Goal: Check status

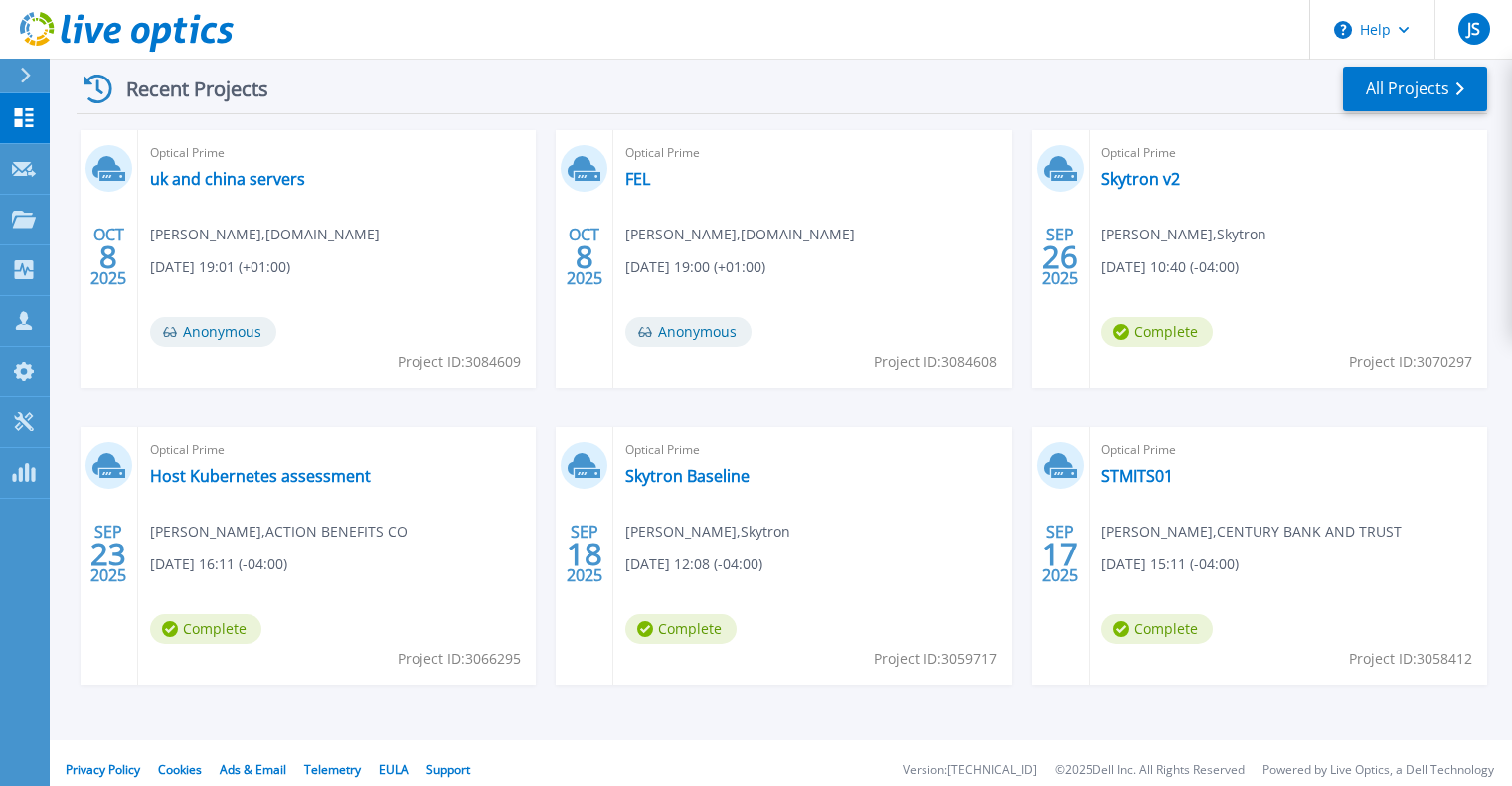
scroll to position [315, 0]
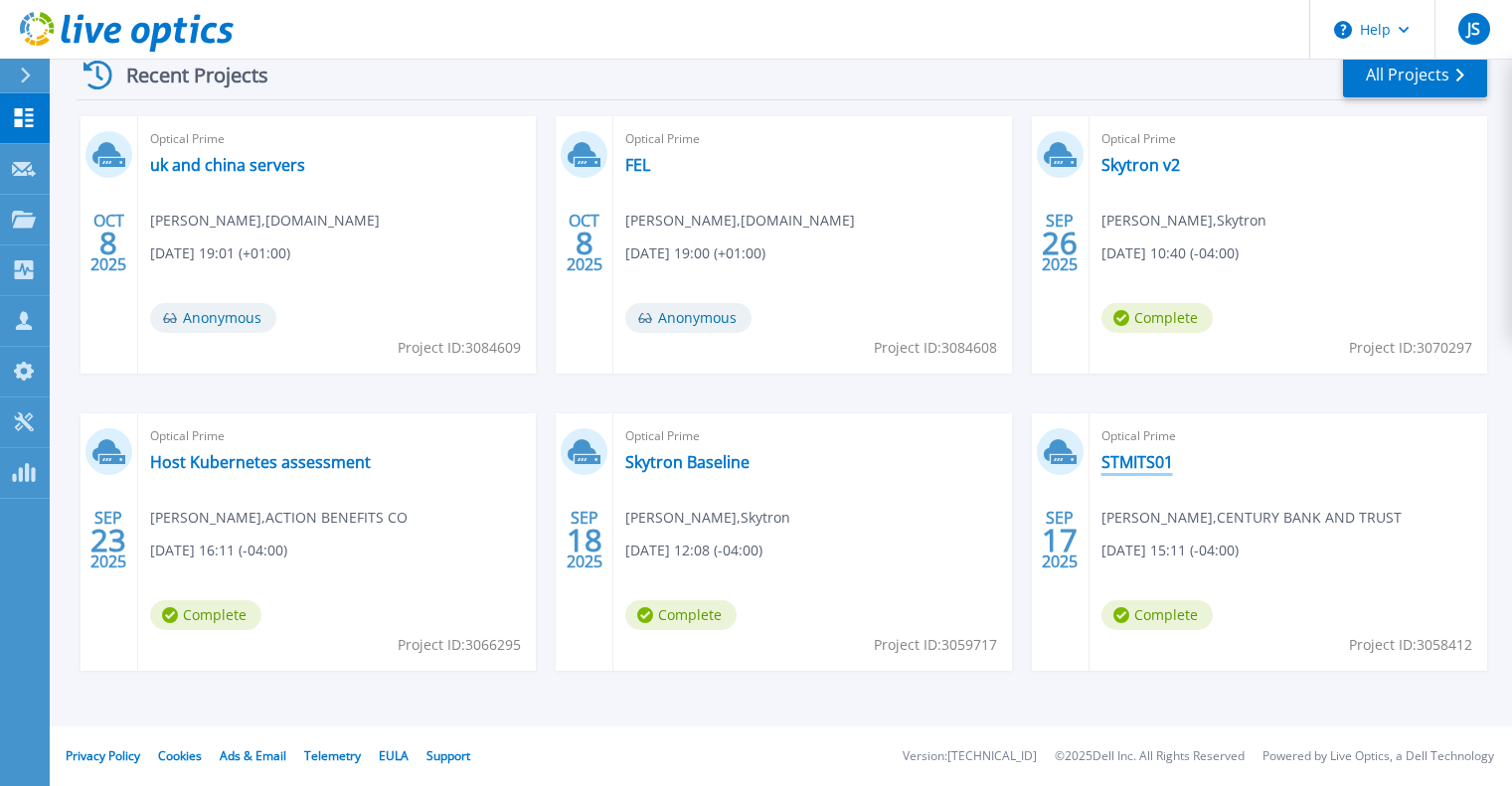
click at [1147, 464] on link "STMITS01" at bounding box center [1137, 462] width 72 height 20
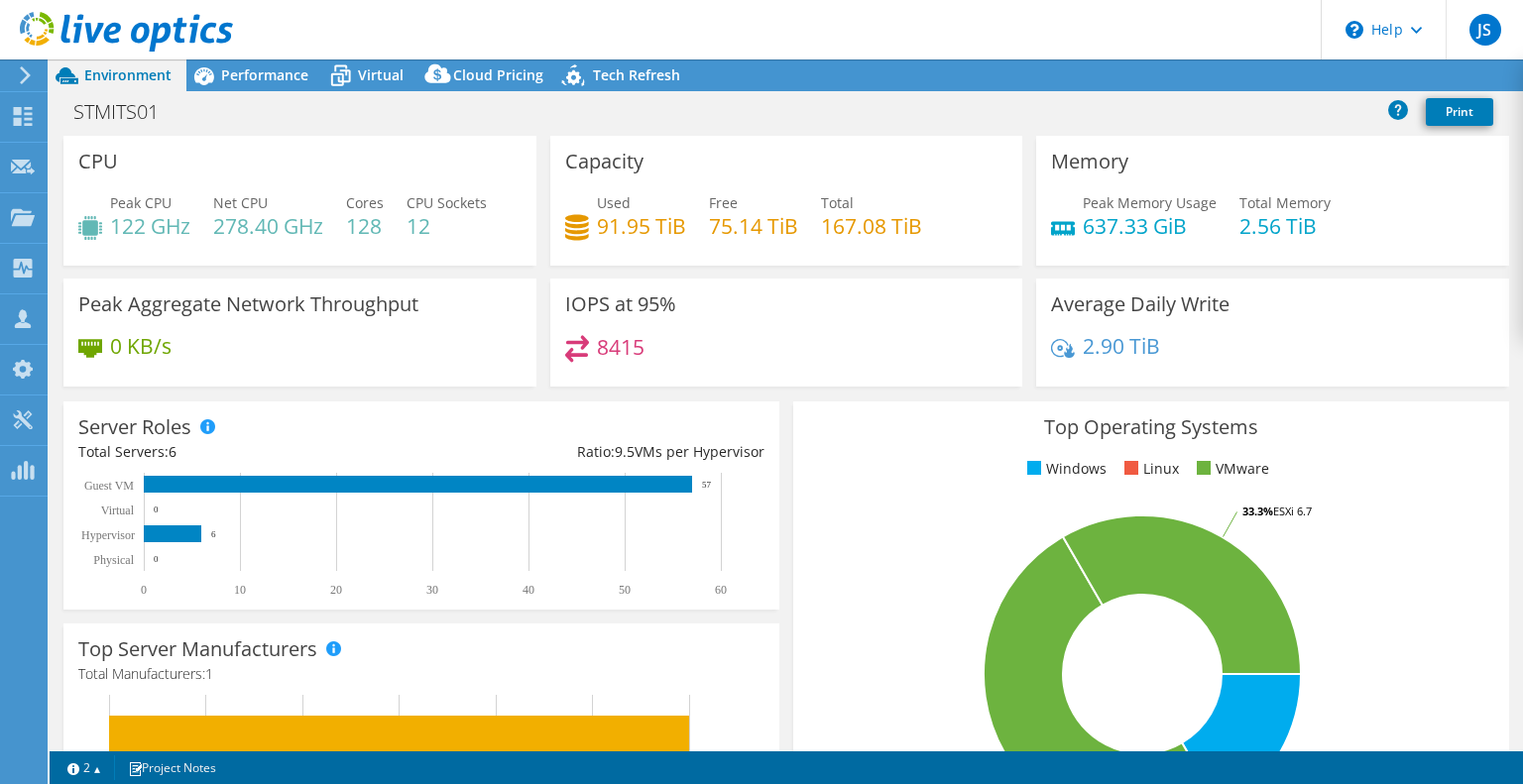
select select "USD"
click at [277, 78] on span "Performance" at bounding box center [264, 75] width 87 height 19
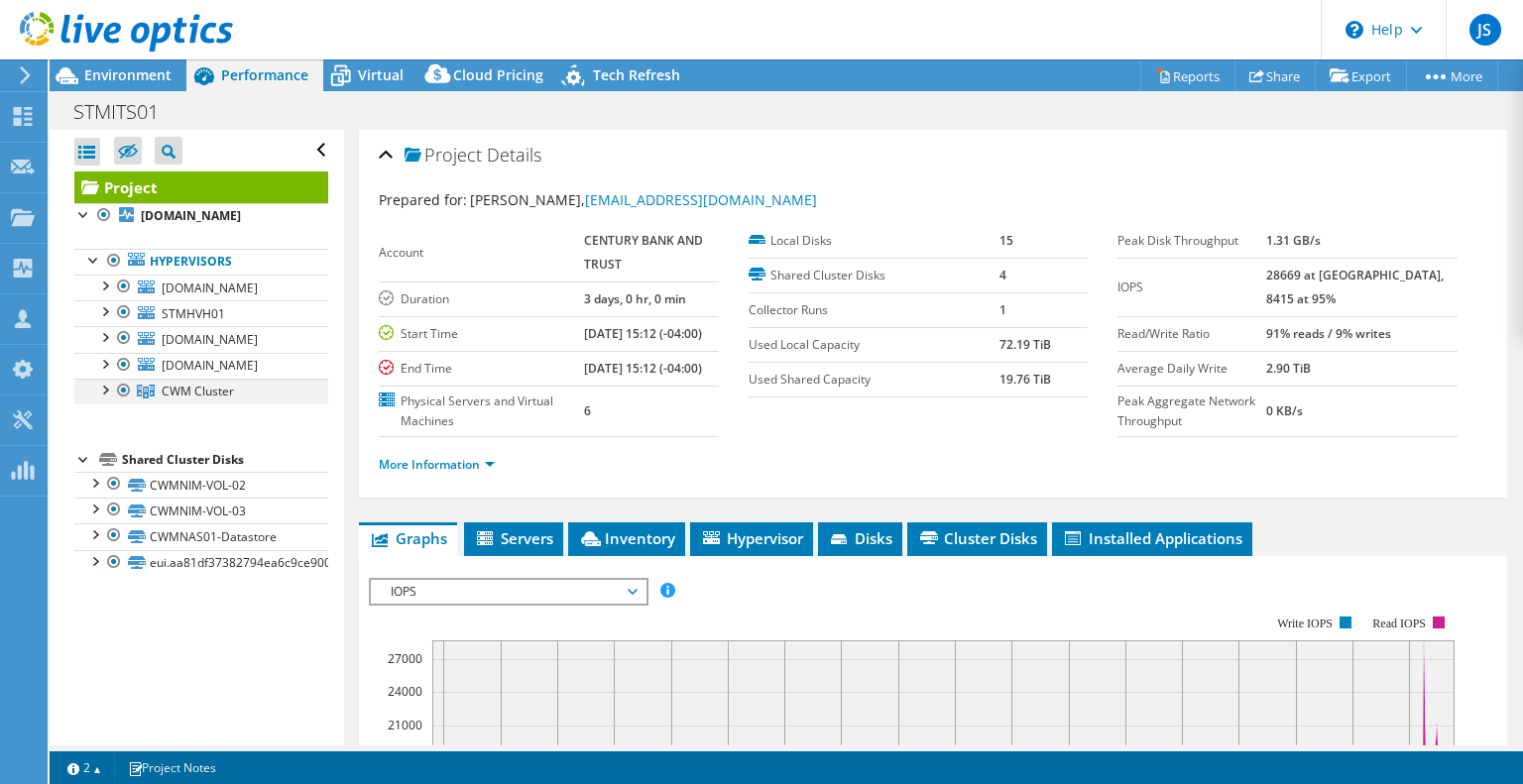
click at [109, 388] on div at bounding box center [104, 389] width 20 height 20
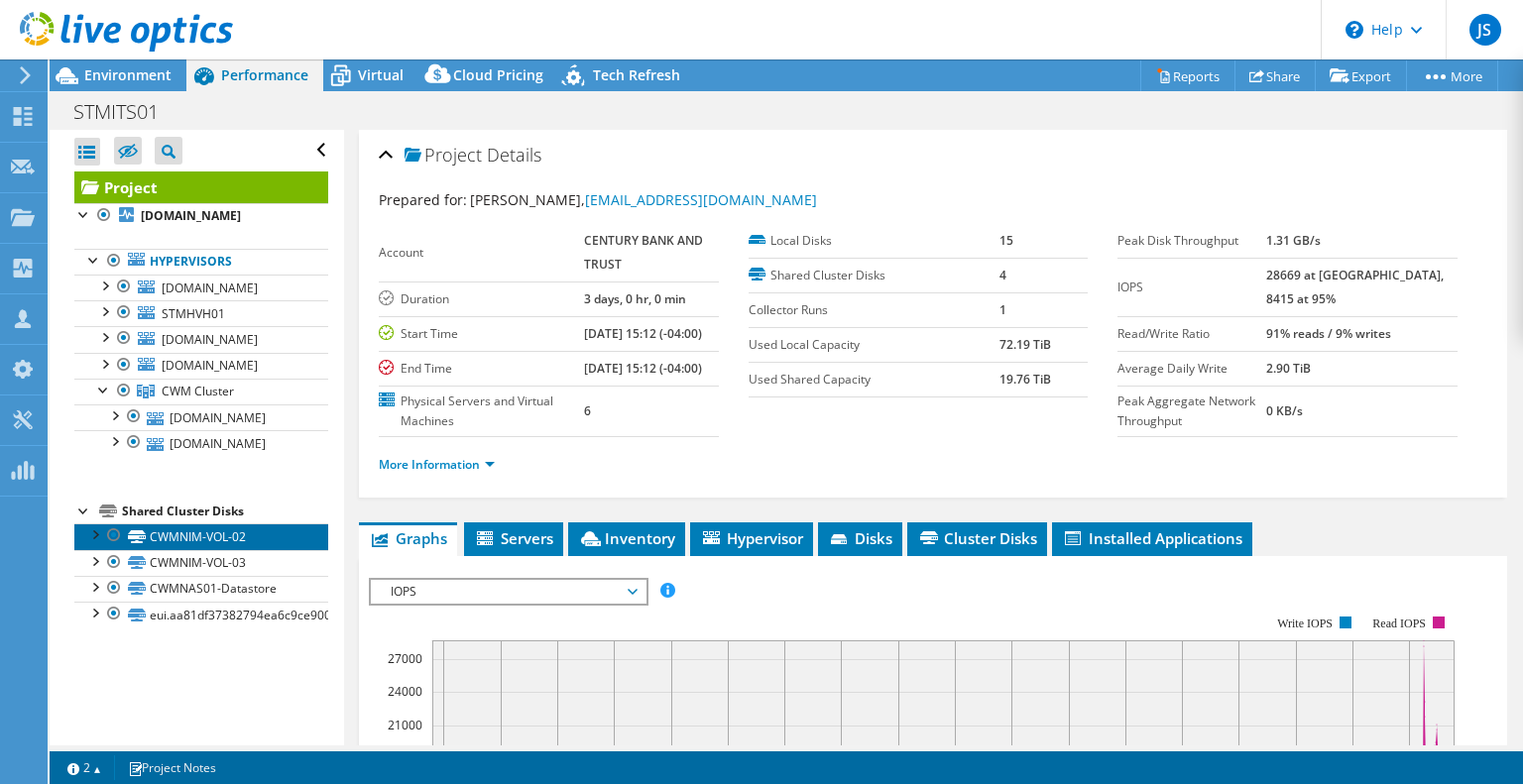
click at [237, 533] on link "CWMNIM-VOL-02" at bounding box center [201, 536] width 254 height 26
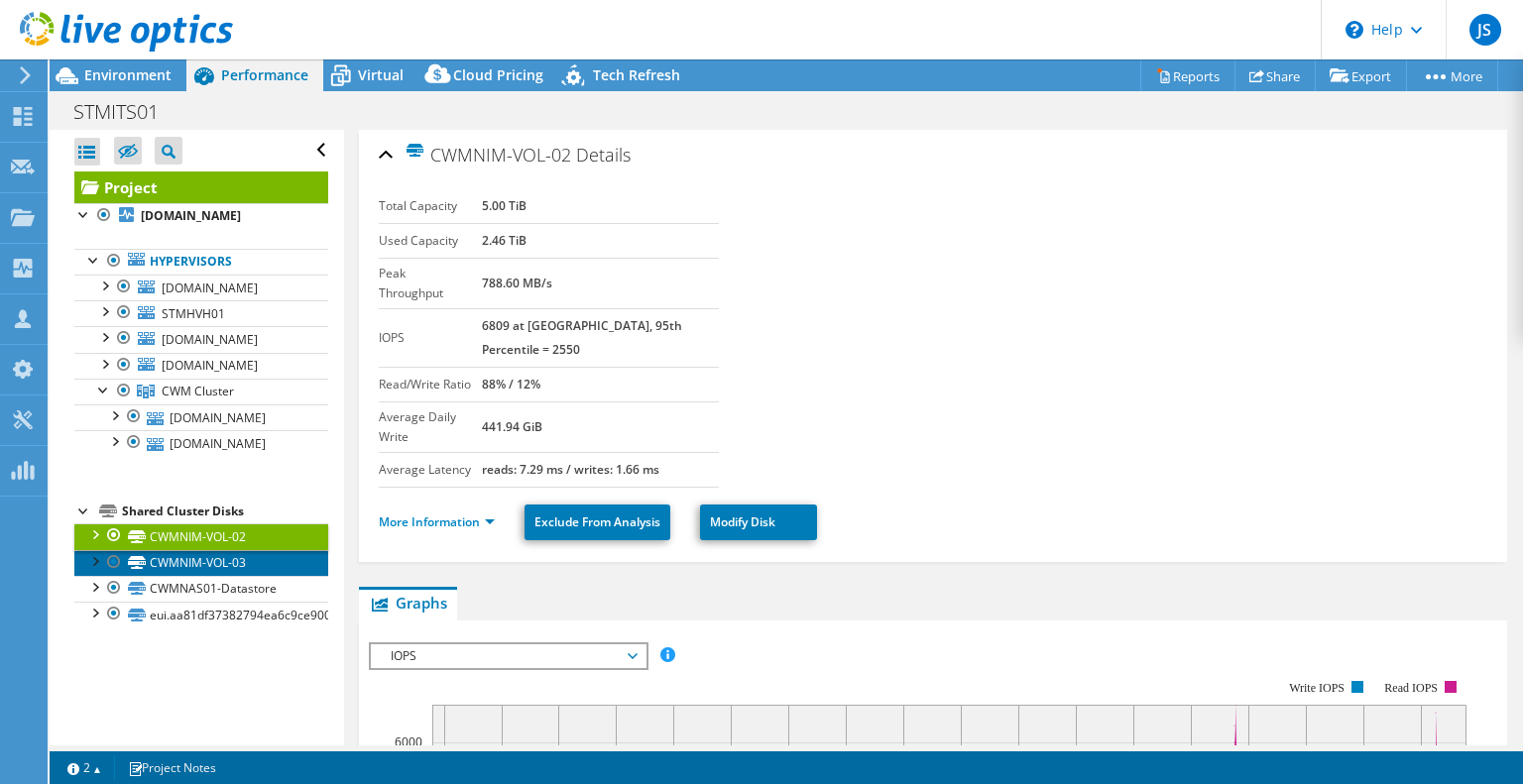
click at [217, 561] on link "CWMNIM-VOL-03" at bounding box center [201, 562] width 254 height 26
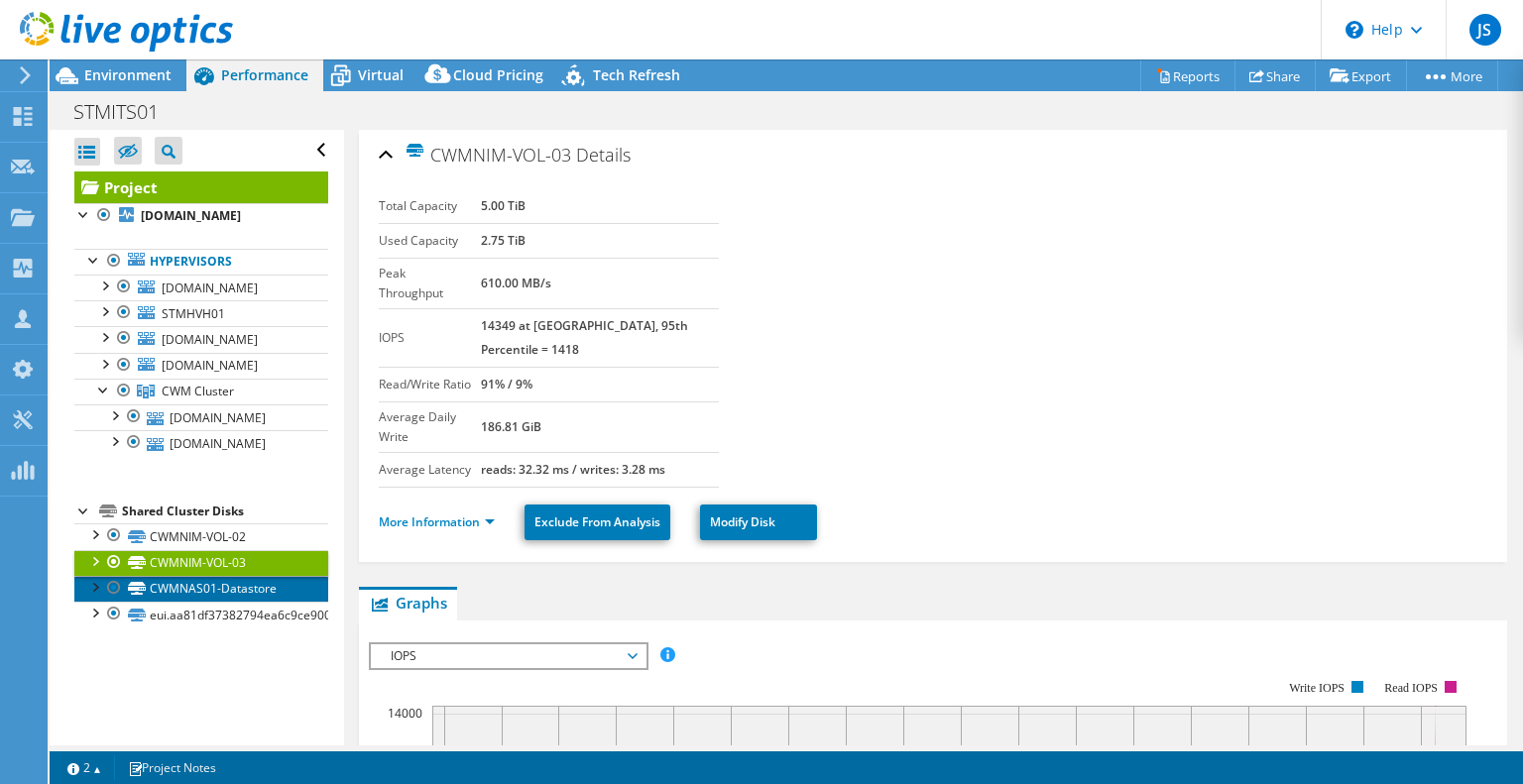
click at [206, 583] on link "CWMNAS01-Datastore" at bounding box center [201, 588] width 254 height 26
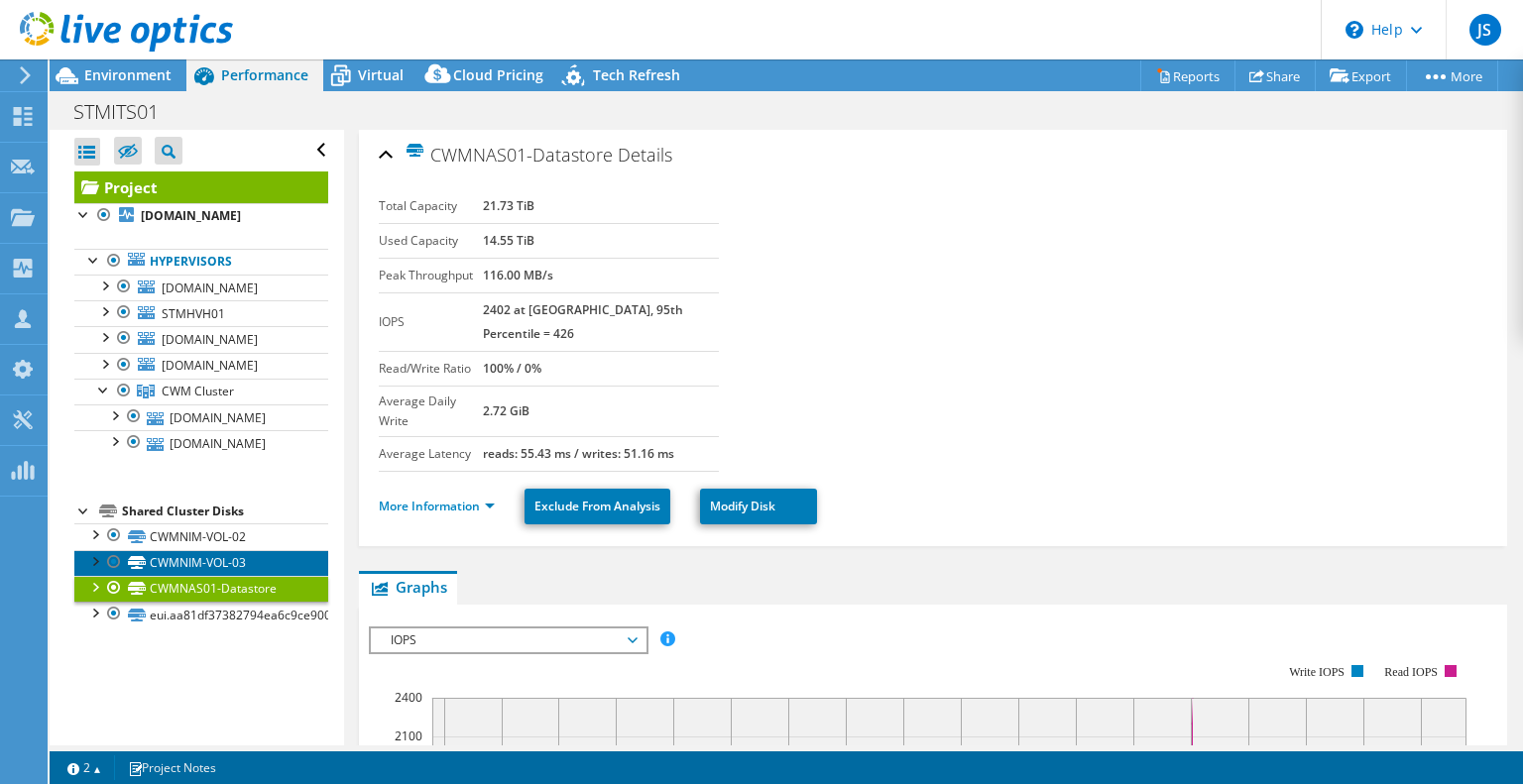
click at [213, 565] on link "CWMNIM-VOL-03" at bounding box center [201, 562] width 254 height 26
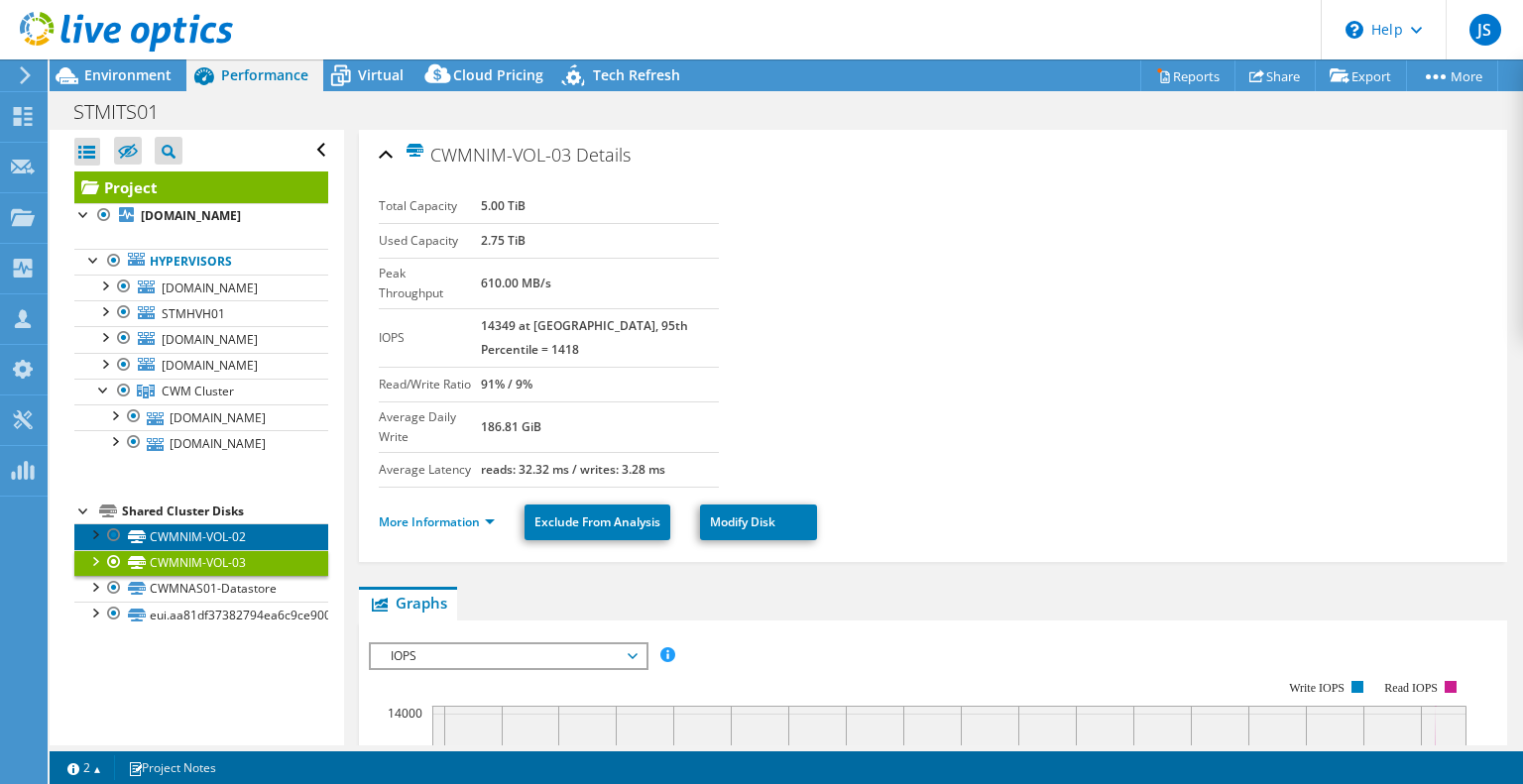
click at [206, 533] on link "CWMNIM-VOL-02" at bounding box center [201, 536] width 254 height 26
